Goal: Find specific page/section: Find specific page/section

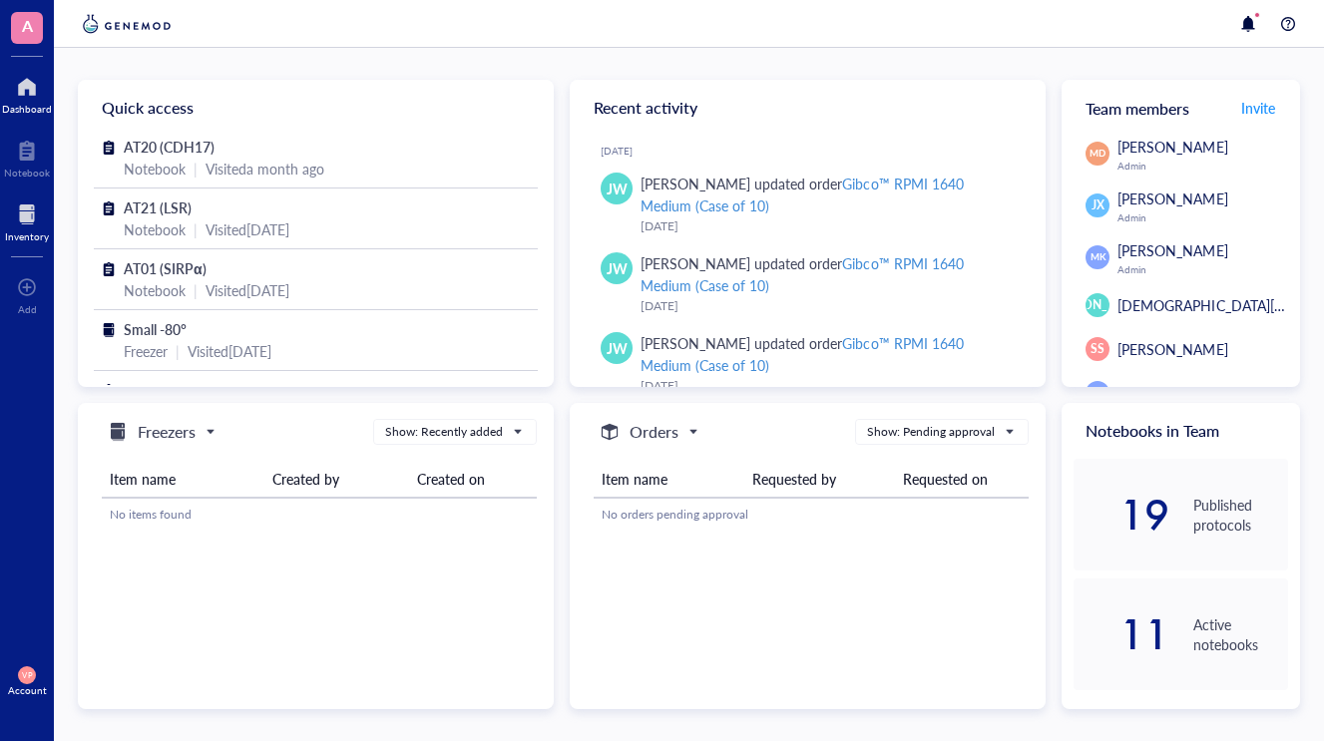
click at [21, 241] on div "Inventory" at bounding box center [27, 237] width 44 height 12
